Goal: Answer question/provide support: Share knowledge or assist other users

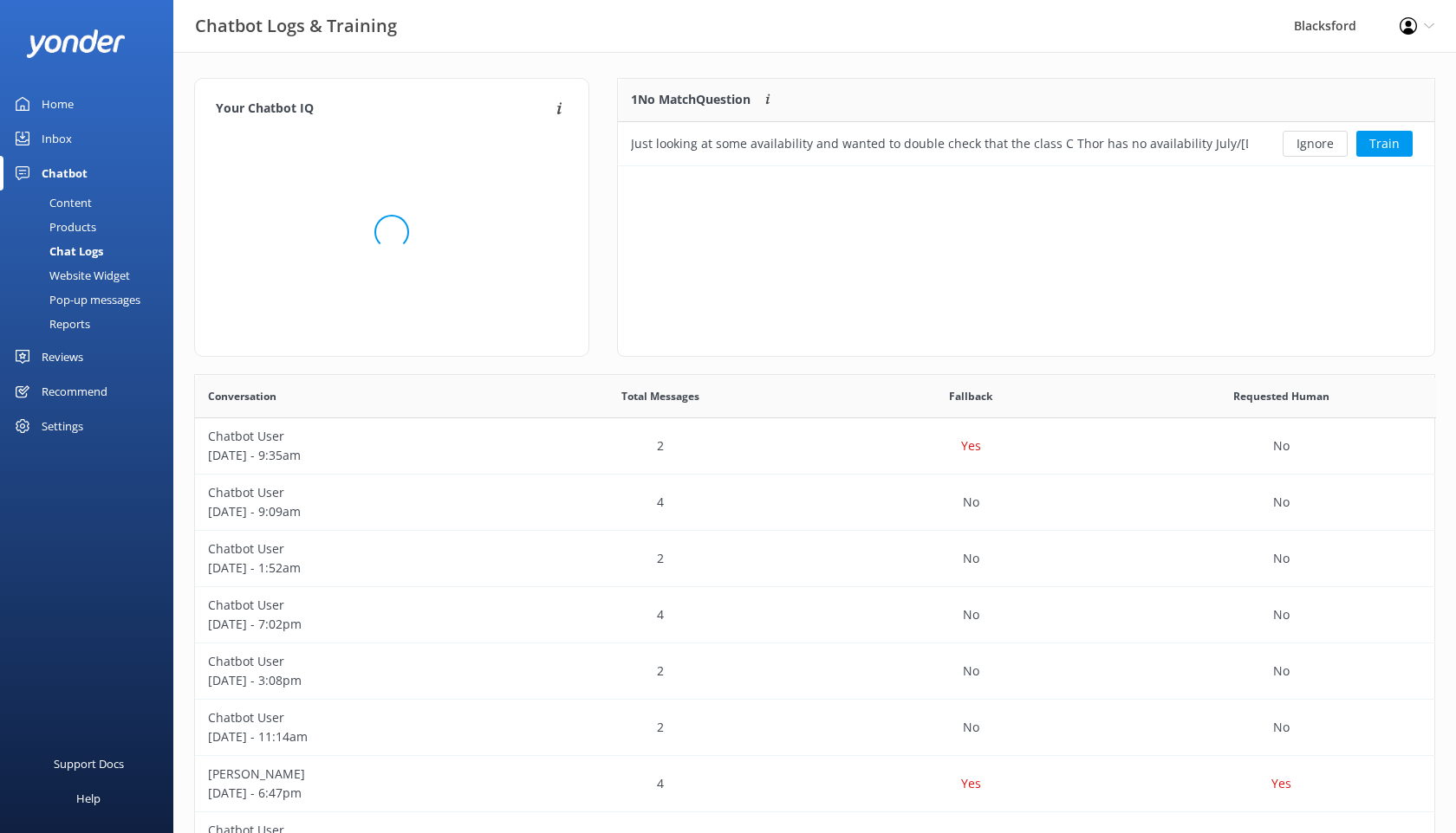
scroll to position [87, 817]
click at [65, 137] on div "Inbox" at bounding box center [56, 138] width 30 height 34
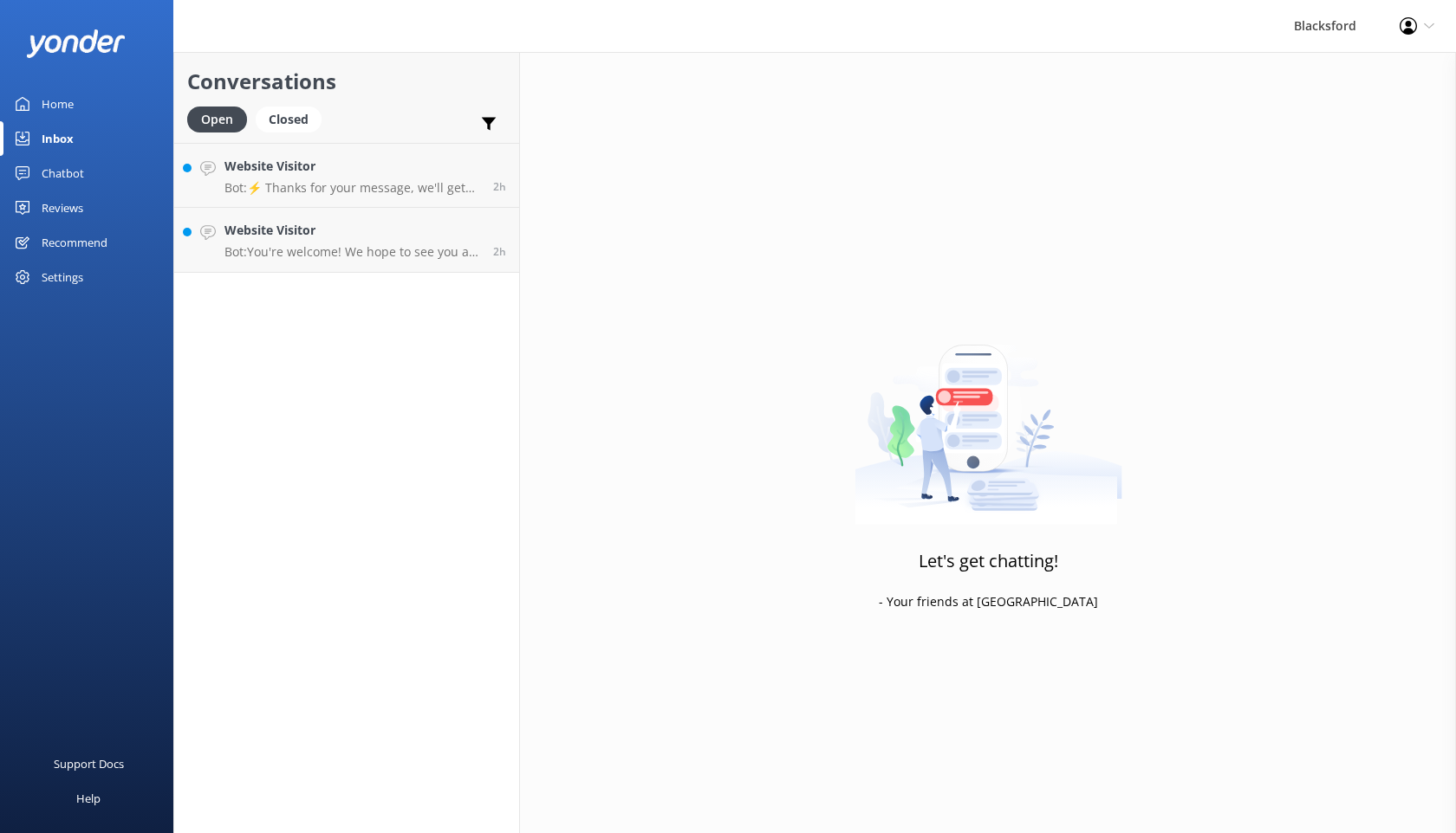
click at [83, 175] on link "Chatbot" at bounding box center [86, 173] width 174 height 34
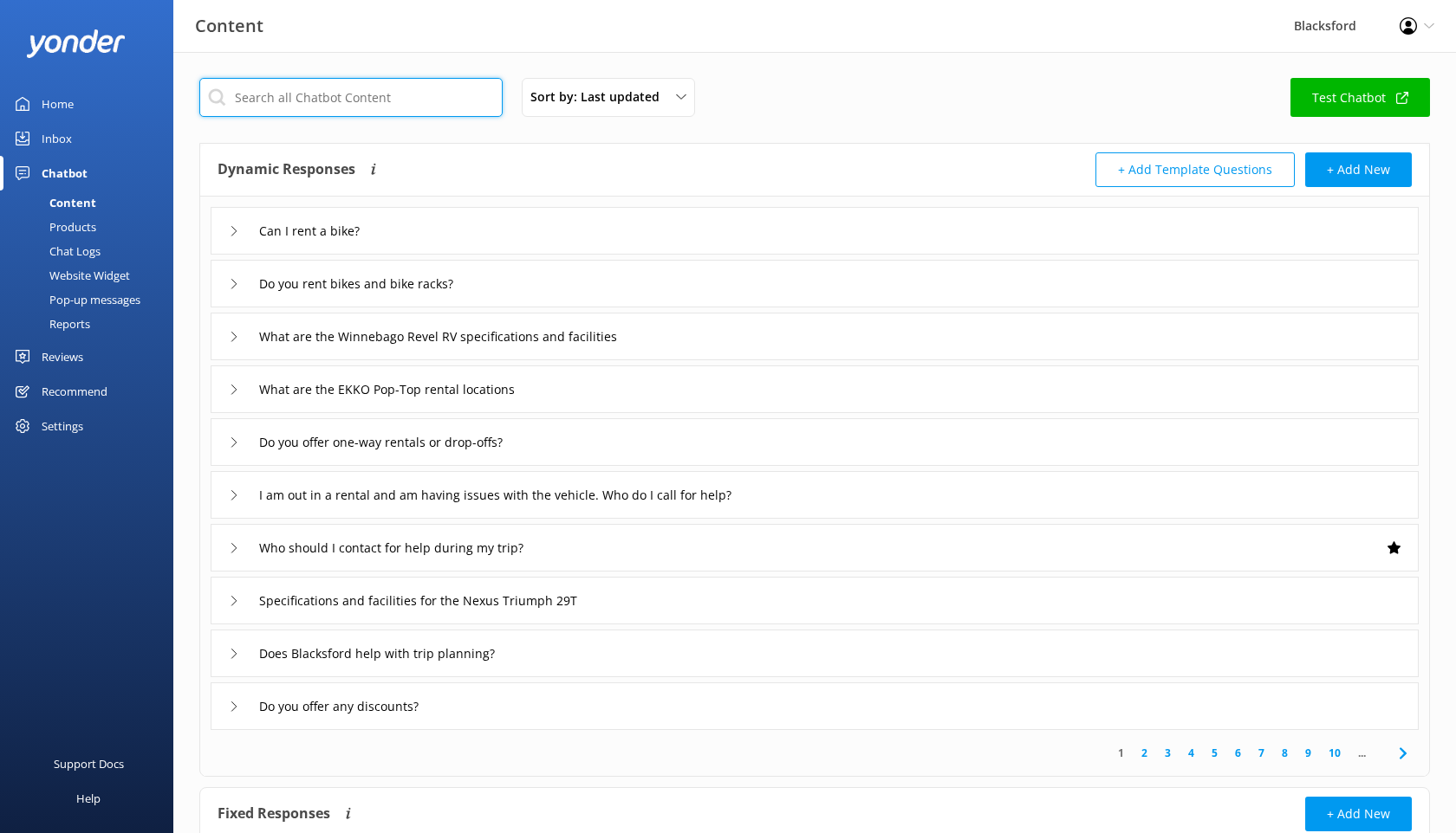
click at [287, 112] on input "text" at bounding box center [351, 97] width 303 height 39
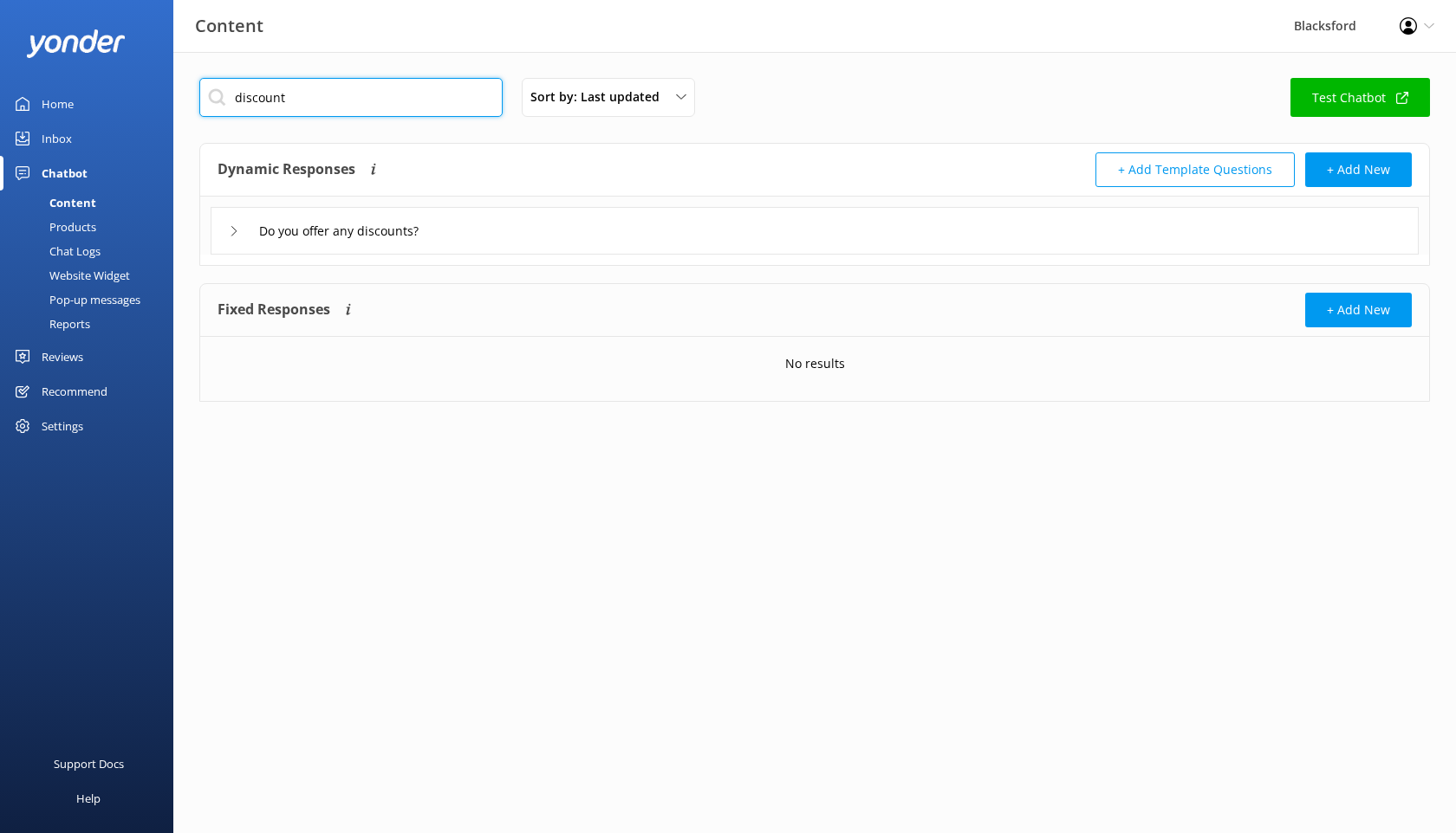
type input "discount"
click at [269, 217] on div "Do you offer any discounts?" at bounding box center [332, 231] width 208 height 28
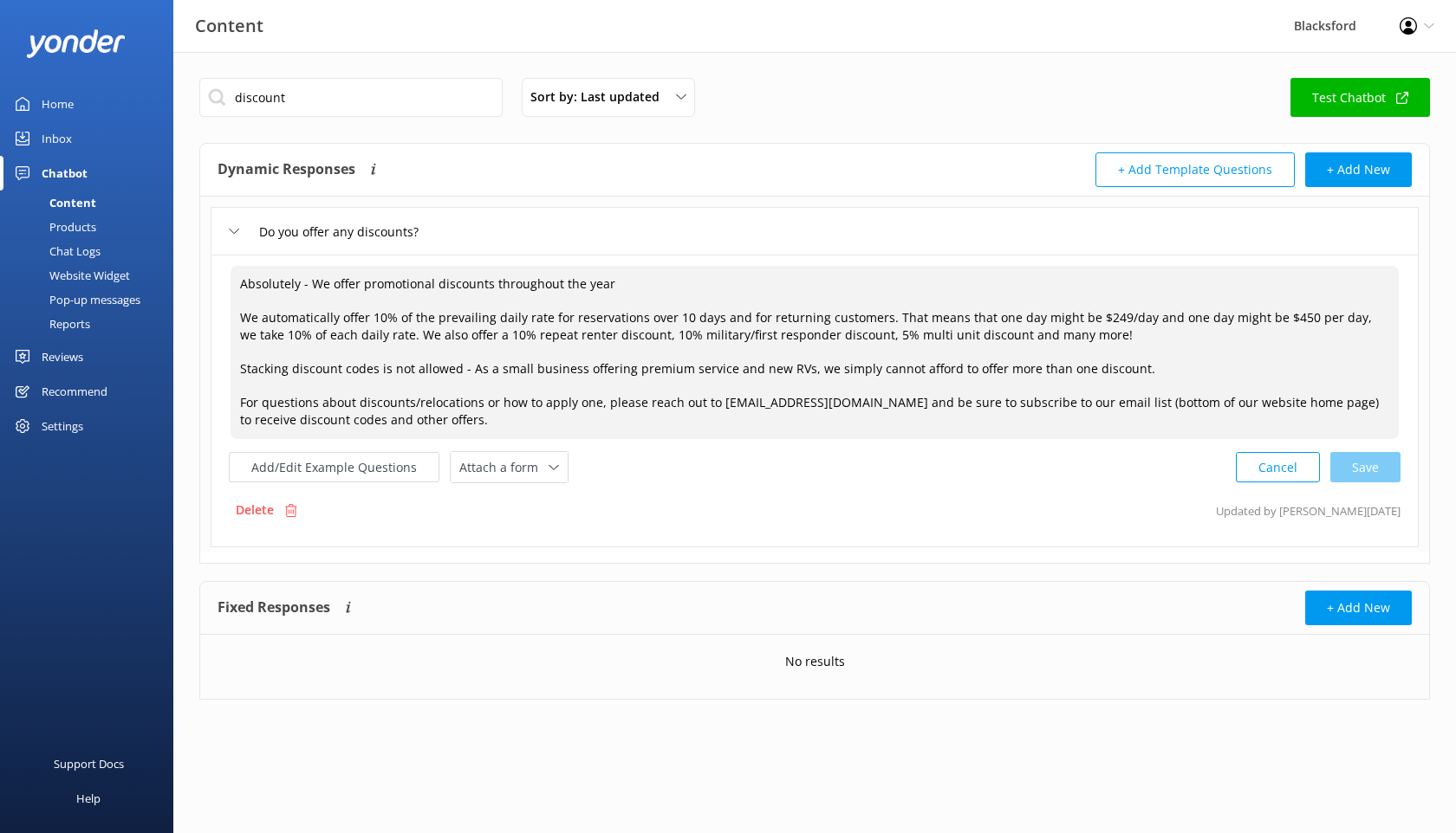
click at [370, 366] on textarea "Absolutely - We offer promotional discounts throughout the year We automaticall…" at bounding box center [814, 353] width 1169 height 174
click at [853, 332] on textarea "Absolutely - We offer promotional discounts throughout the year We automaticall…" at bounding box center [814, 353] width 1169 height 174
drag, startPoint x: 1130, startPoint y: 368, endPoint x: 470, endPoint y: 373, distance: 660.0
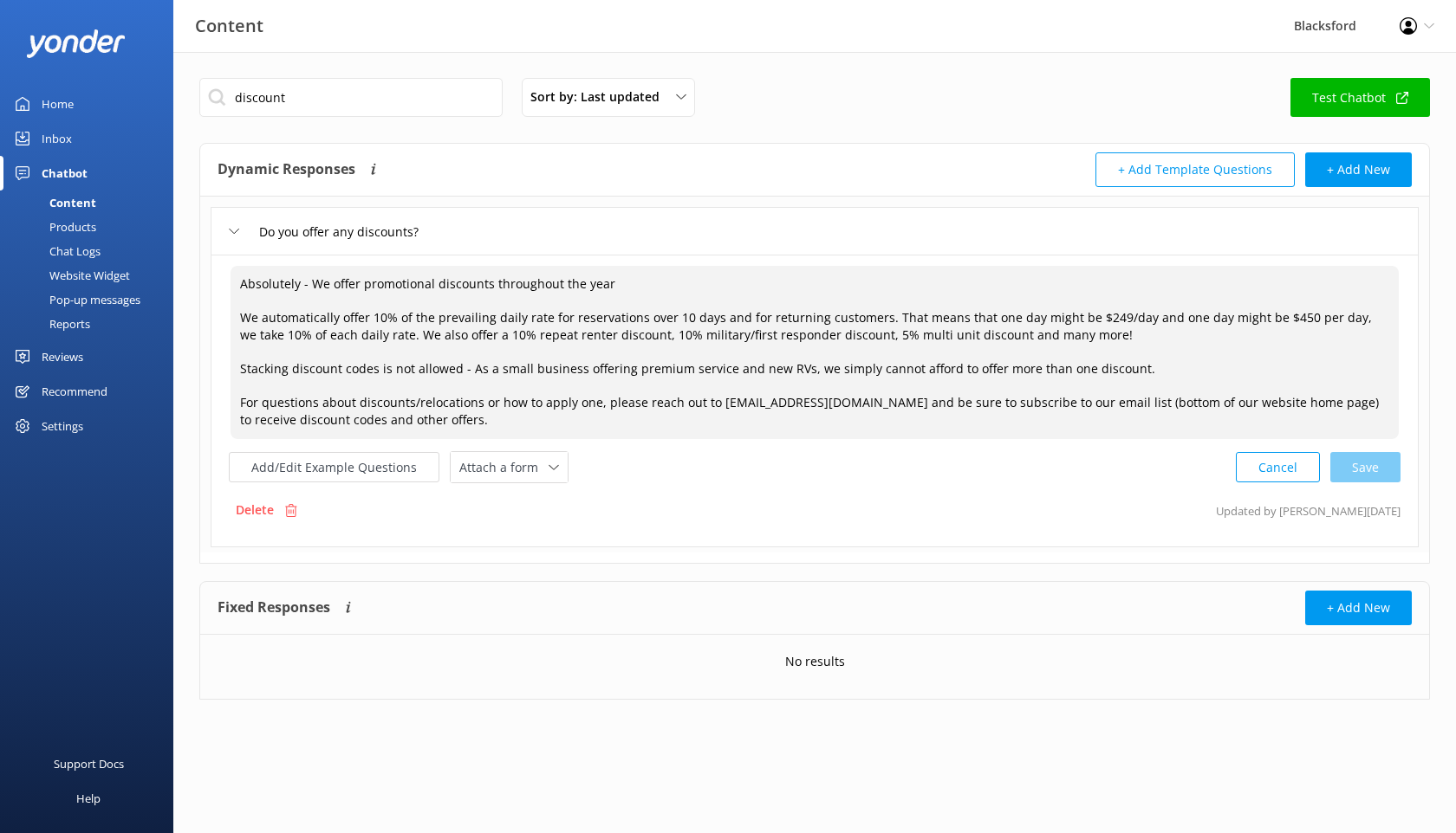
click at [469, 372] on textarea "Absolutely - We offer promotional discounts throughout the year We automaticall…" at bounding box center [814, 353] width 1169 height 174
click at [89, 259] on div "Chat Logs" at bounding box center [56, 251] width 90 height 25
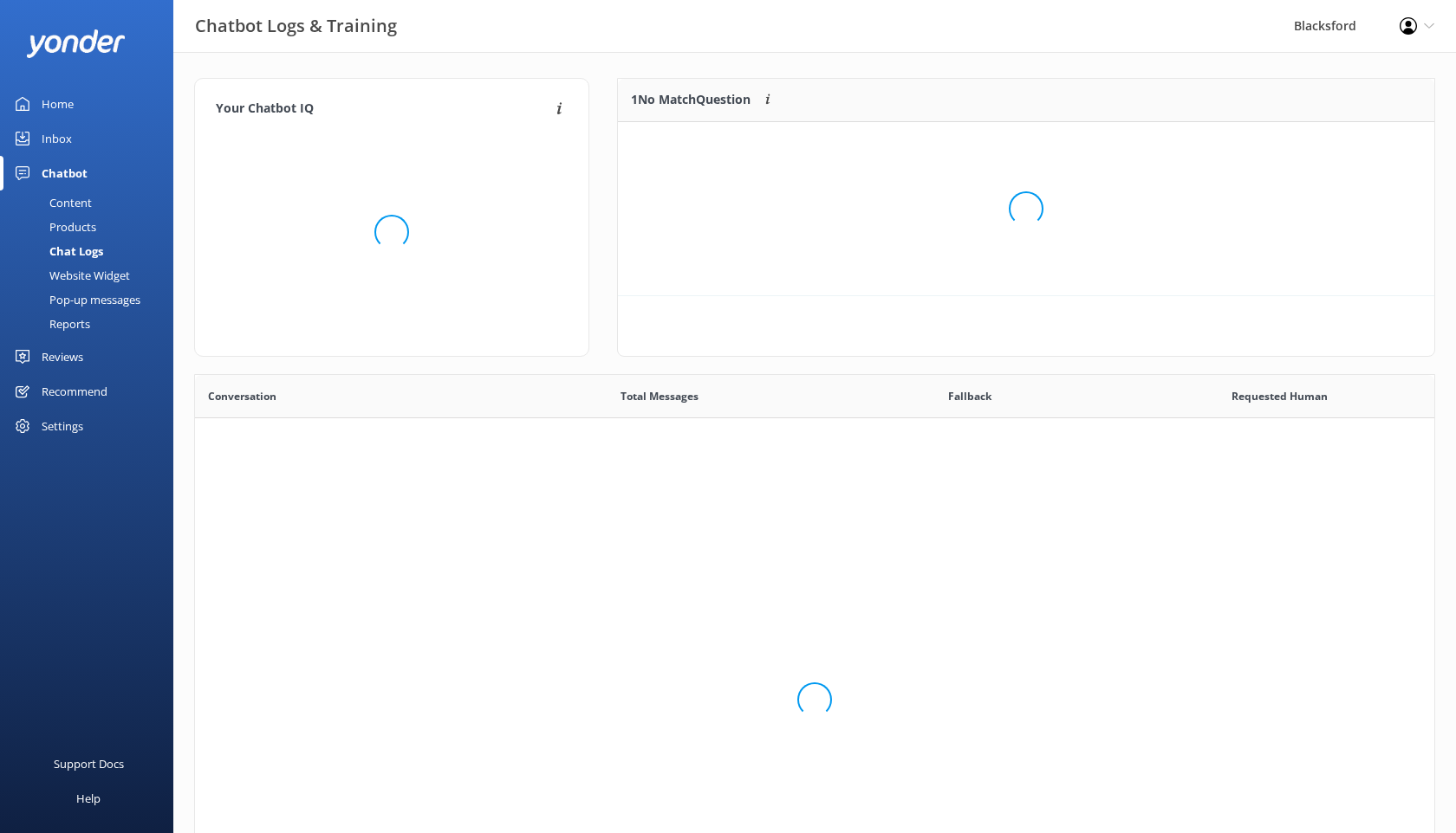
scroll to position [87, 817]
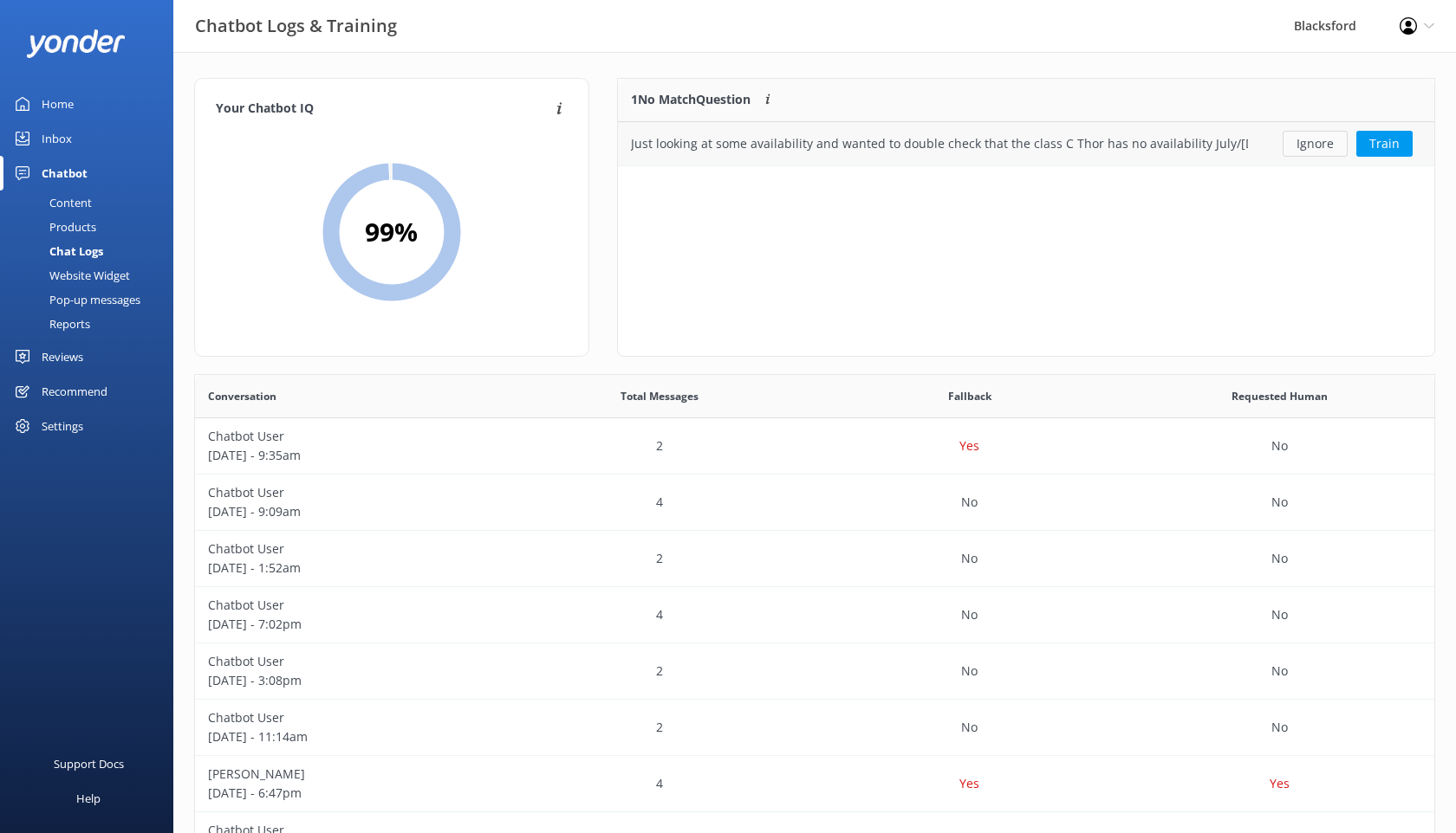
click at [1304, 145] on button "Ignore" at bounding box center [1316, 143] width 65 height 26
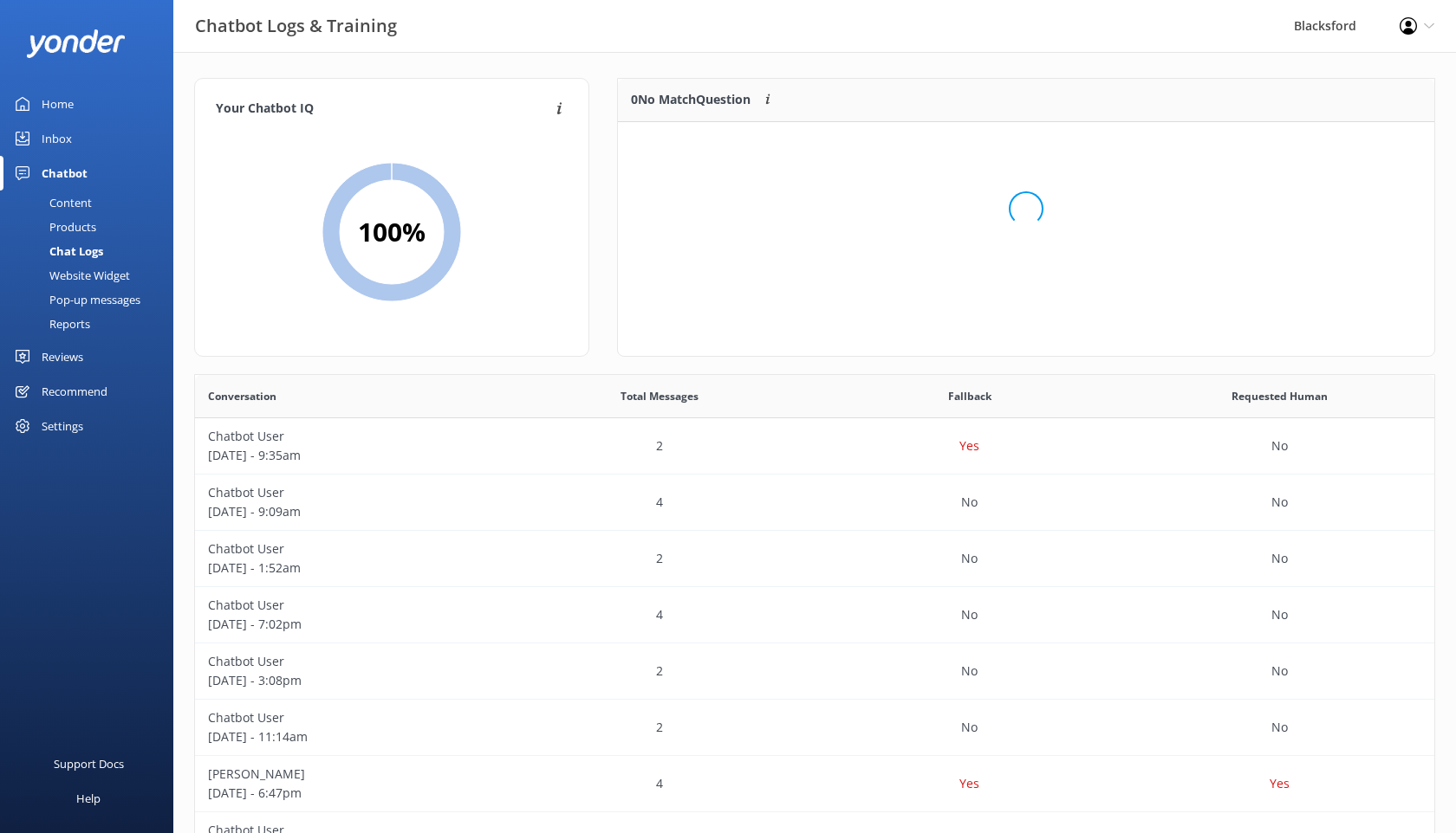
scroll to position [217, 817]
click at [47, 137] on div "Inbox" at bounding box center [56, 138] width 30 height 34
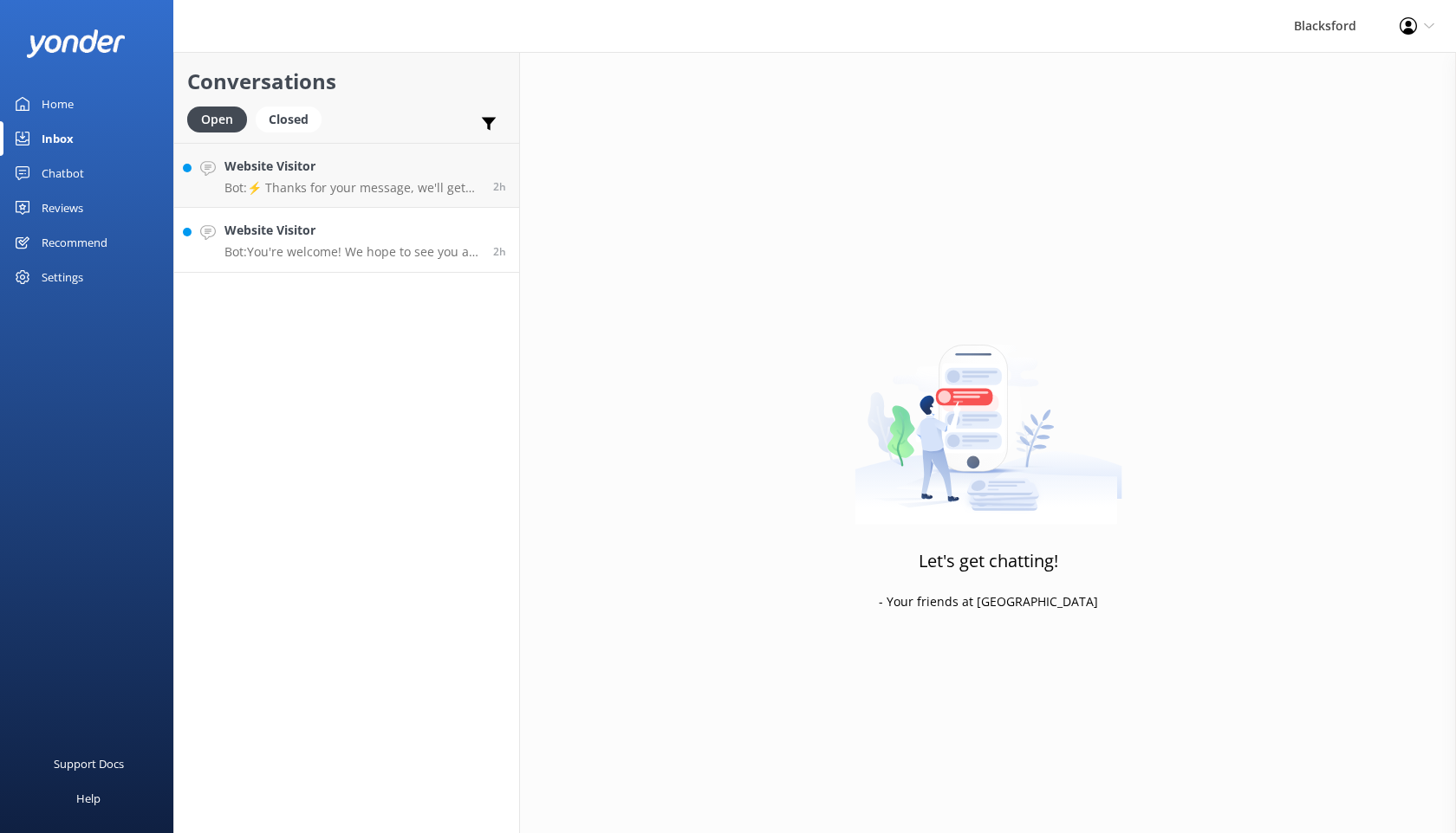
click at [317, 238] on h4 "Website Visitor" at bounding box center [353, 231] width 256 height 19
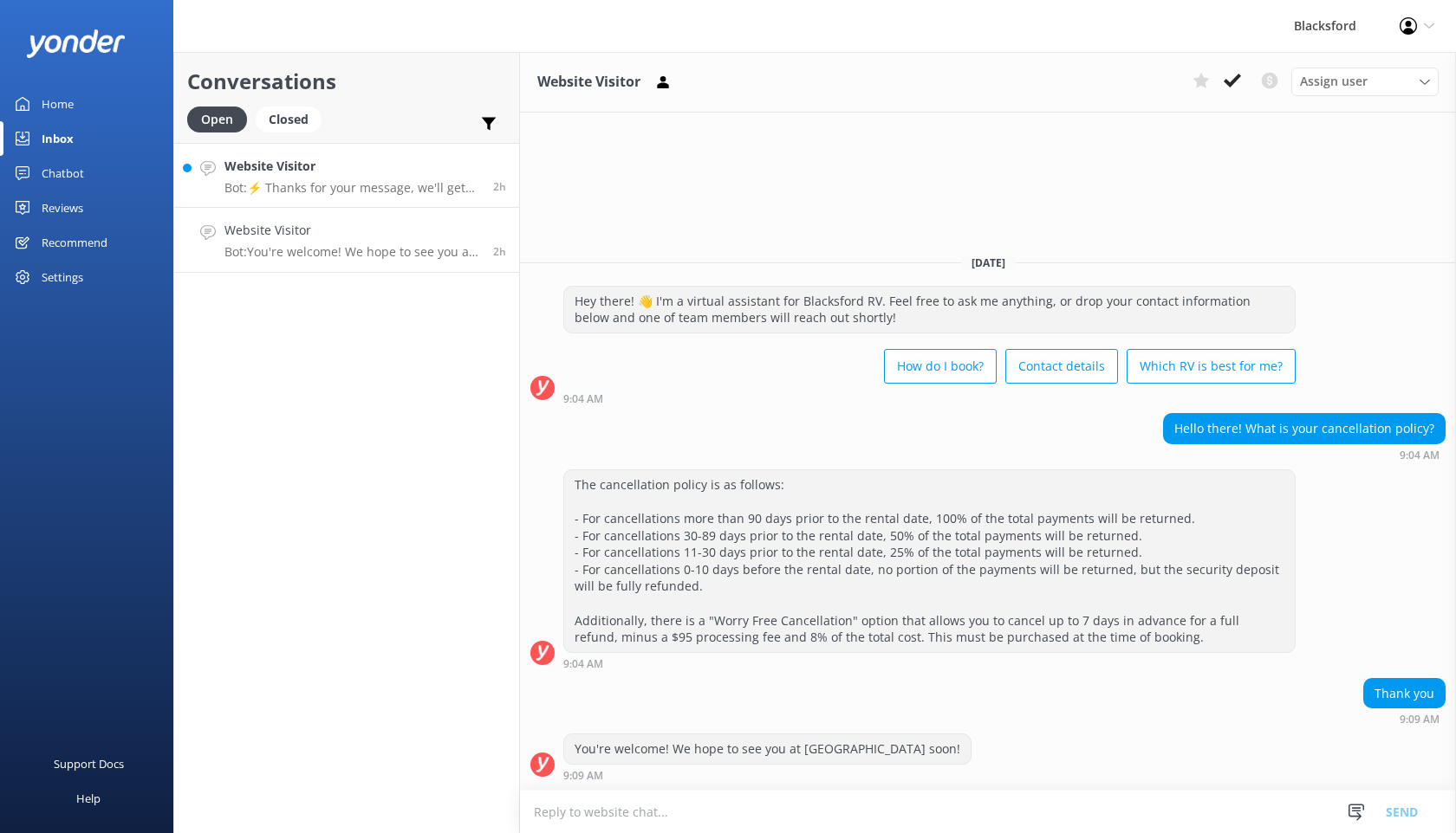
click at [332, 193] on p "Bot: ⚡ Thanks for your message, we'll get back to you as soon as we can. You're…" at bounding box center [353, 188] width 256 height 16
